Goal: Information Seeking & Learning: Learn about a topic

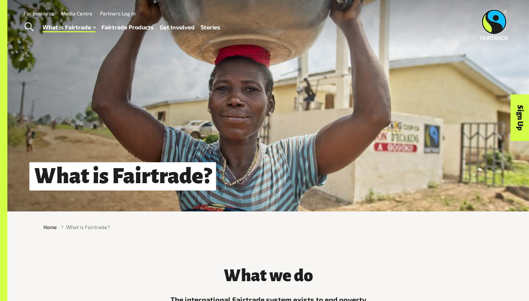
click at [129, 25] on link "Fairtrade Products" at bounding box center [127, 27] width 53 height 11
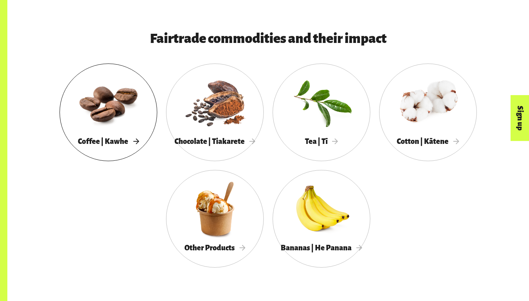
scroll to position [377, 0]
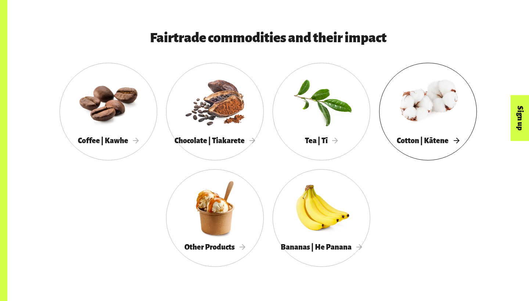
click at [423, 106] on div at bounding box center [428, 102] width 98 height 64
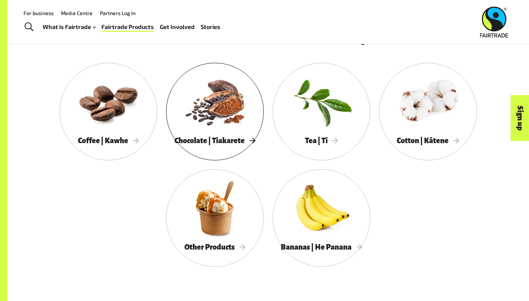
click at [217, 97] on div at bounding box center [215, 102] width 98 height 64
click at [318, 234] on div at bounding box center [321, 208] width 98 height 64
click at [213, 190] on div at bounding box center [215, 208] width 98 height 64
click at [330, 104] on div at bounding box center [321, 102] width 98 height 64
click at [106, 108] on div at bounding box center [108, 102] width 98 height 64
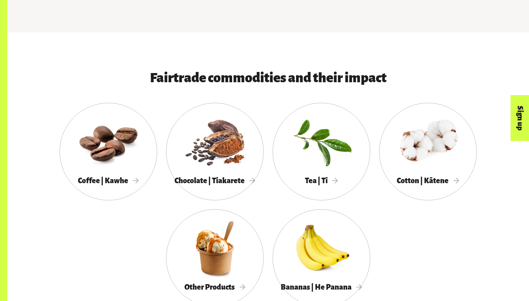
scroll to position [337, 0]
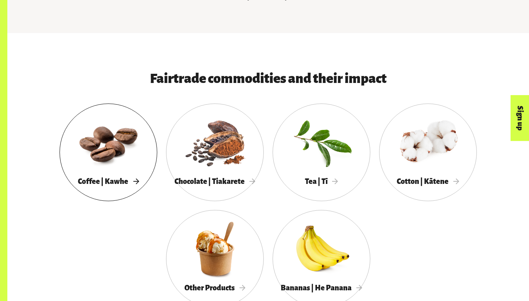
click at [92, 152] on div at bounding box center [108, 143] width 98 height 64
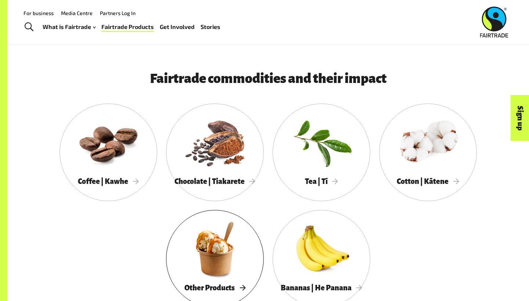
click at [255, 256] on div at bounding box center [215, 249] width 98 height 64
click at [319, 259] on div at bounding box center [321, 249] width 98 height 64
click at [420, 153] on div at bounding box center [428, 143] width 98 height 64
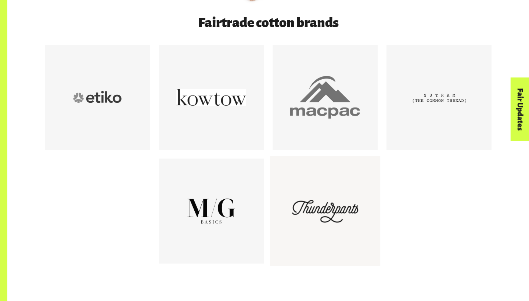
scroll to position [411, 0]
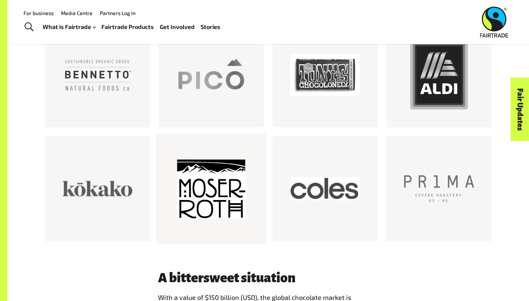
scroll to position [440, 0]
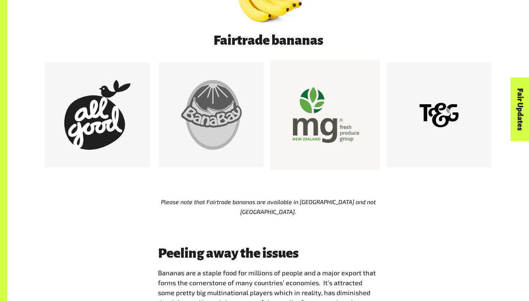
scroll to position [409, 0]
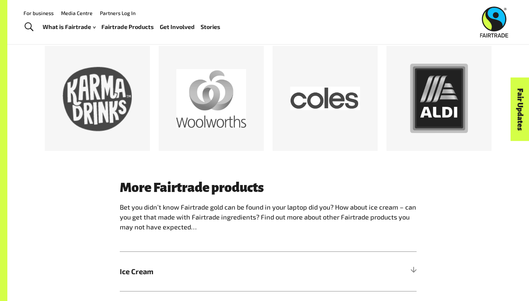
scroll to position [415, 0]
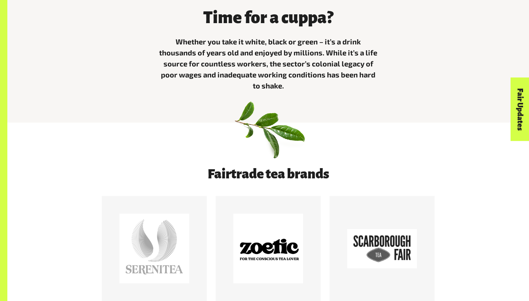
scroll to position [423, 0]
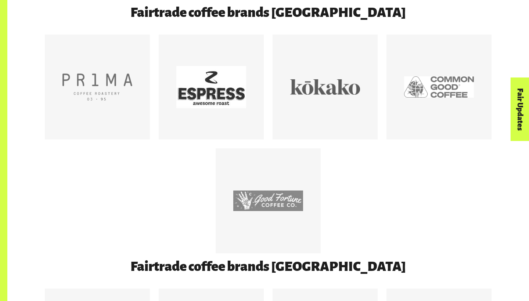
scroll to position [409, 0]
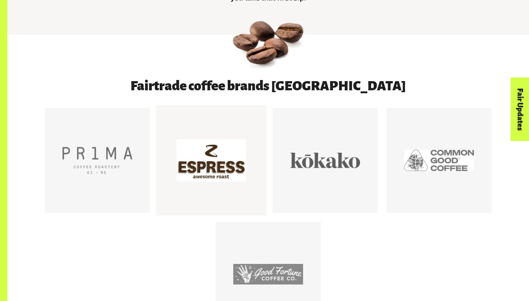
scroll to position [370, 0]
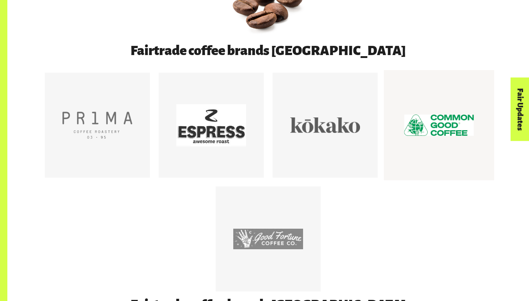
click at [425, 126] on div at bounding box center [439, 125] width 70 height 70
click at [185, 0] on div at bounding box center [267, 21] width 521 height 44
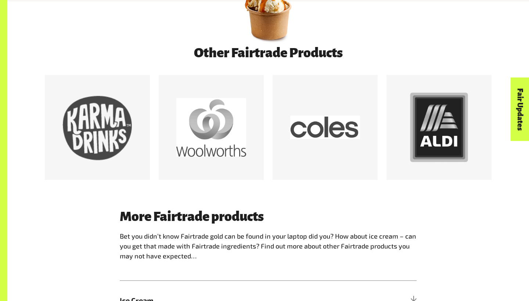
scroll to position [388, 0]
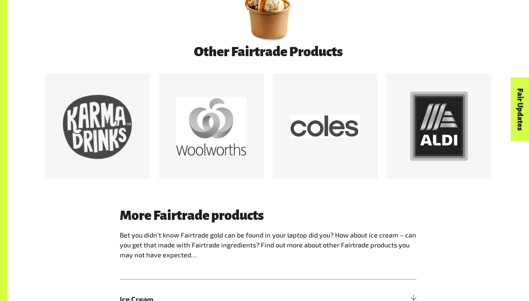
click at [195, 184] on div at bounding box center [267, 131] width 455 height 114
click at [198, 139] on div at bounding box center [211, 126] width 70 height 70
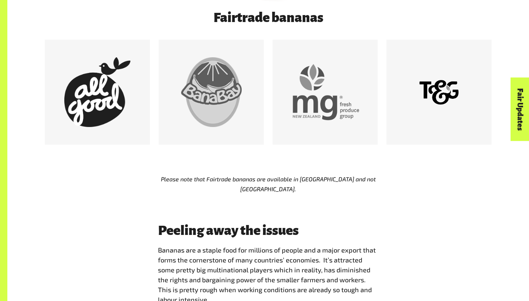
scroll to position [431, 0]
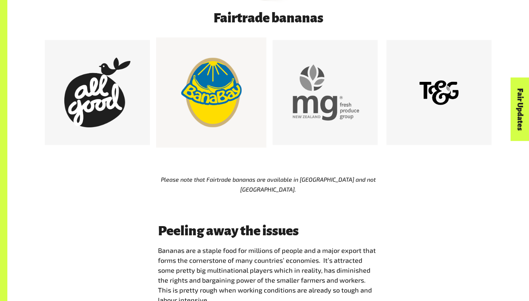
click at [216, 92] on div at bounding box center [211, 93] width 70 height 70
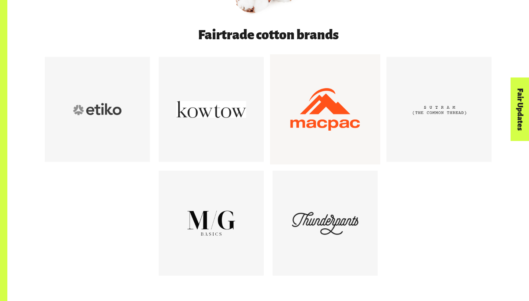
scroll to position [397, 0]
click at [314, 115] on div at bounding box center [325, 110] width 70 height 70
